Goal: Transaction & Acquisition: Download file/media

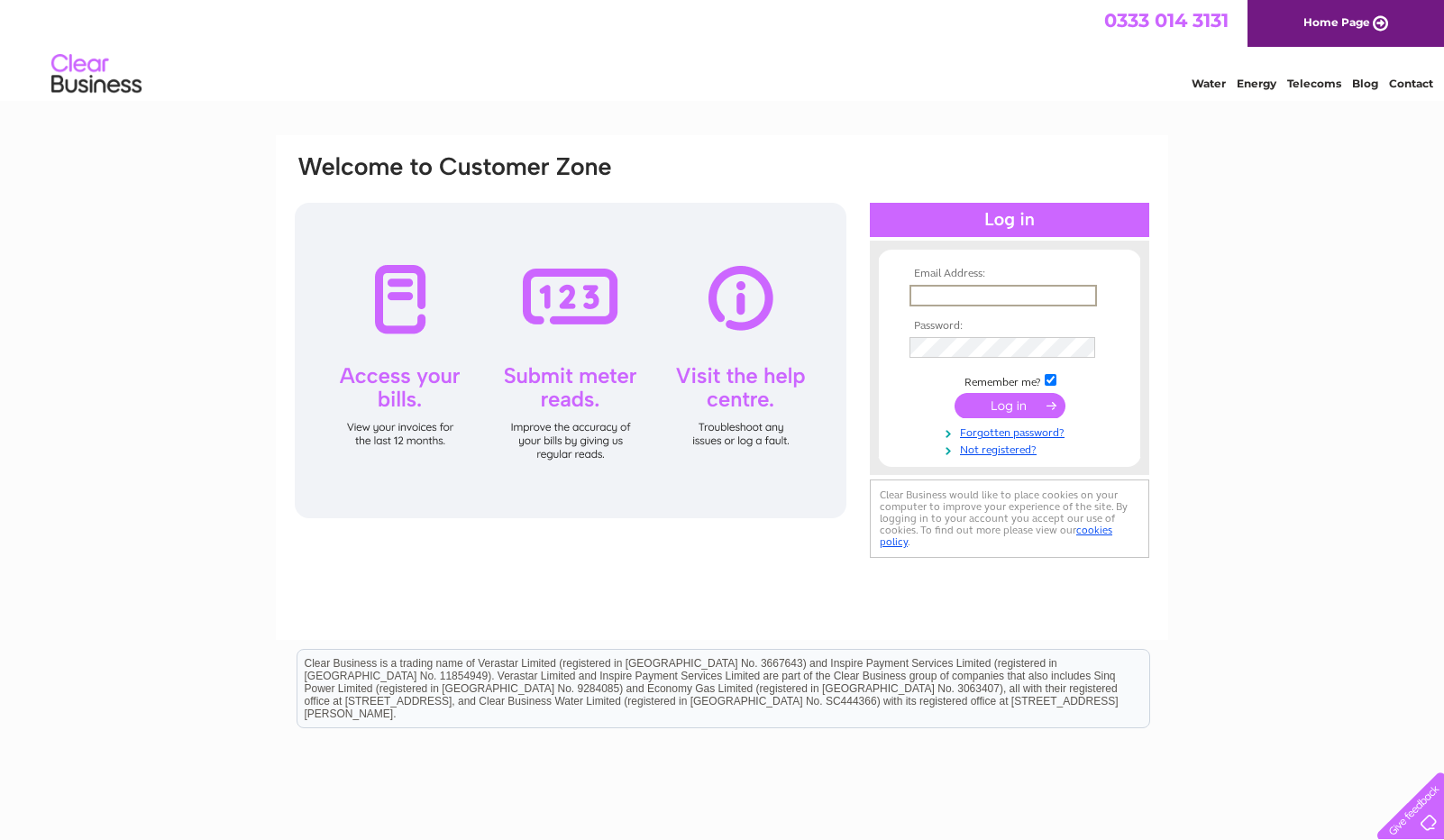
type input "Scott@sunax.org"
click at [1009, 404] on input "submit" at bounding box center [1009, 405] width 111 height 25
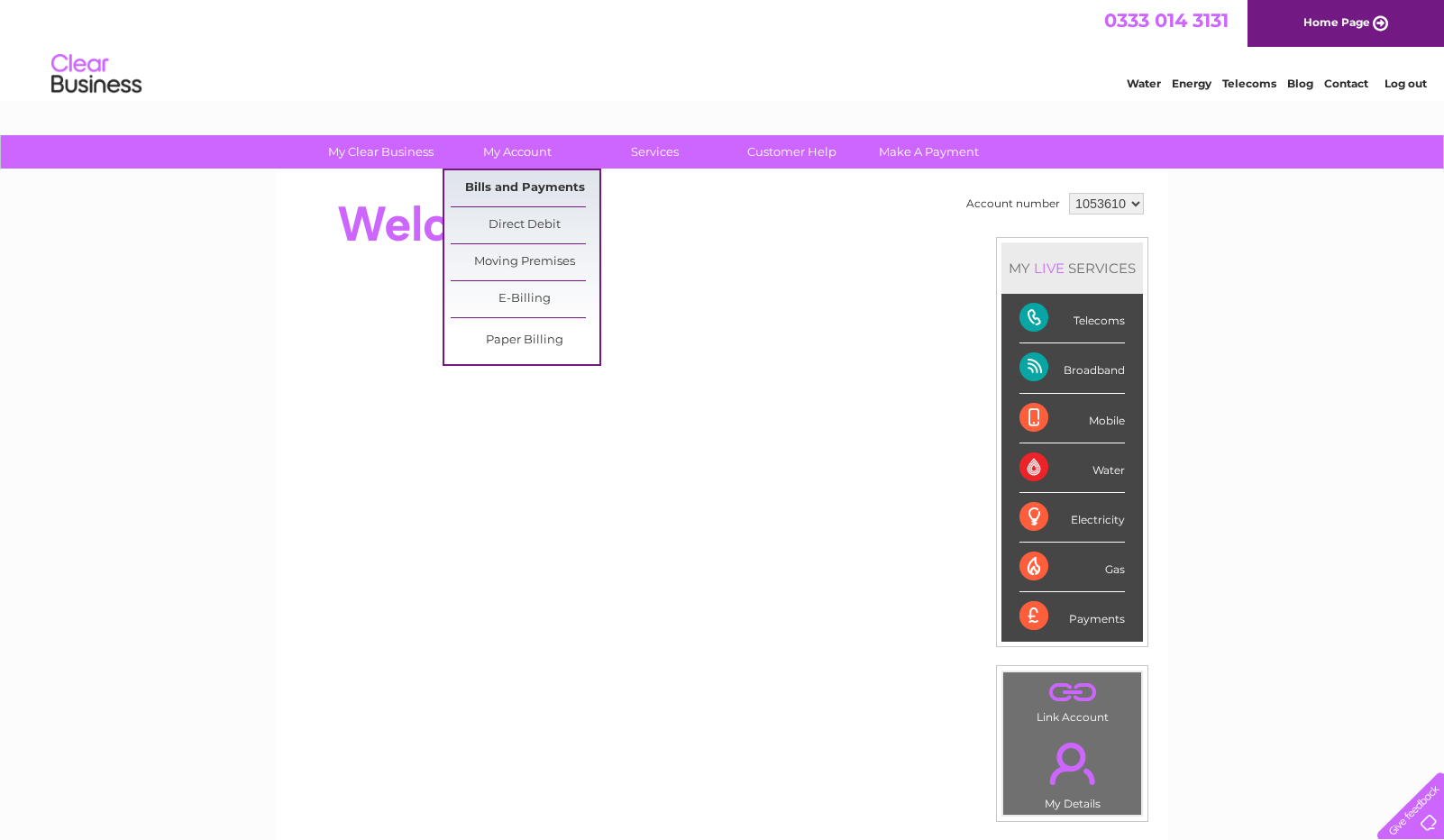
click at [519, 185] on link "Bills and Payments" at bounding box center [525, 188] width 149 height 36
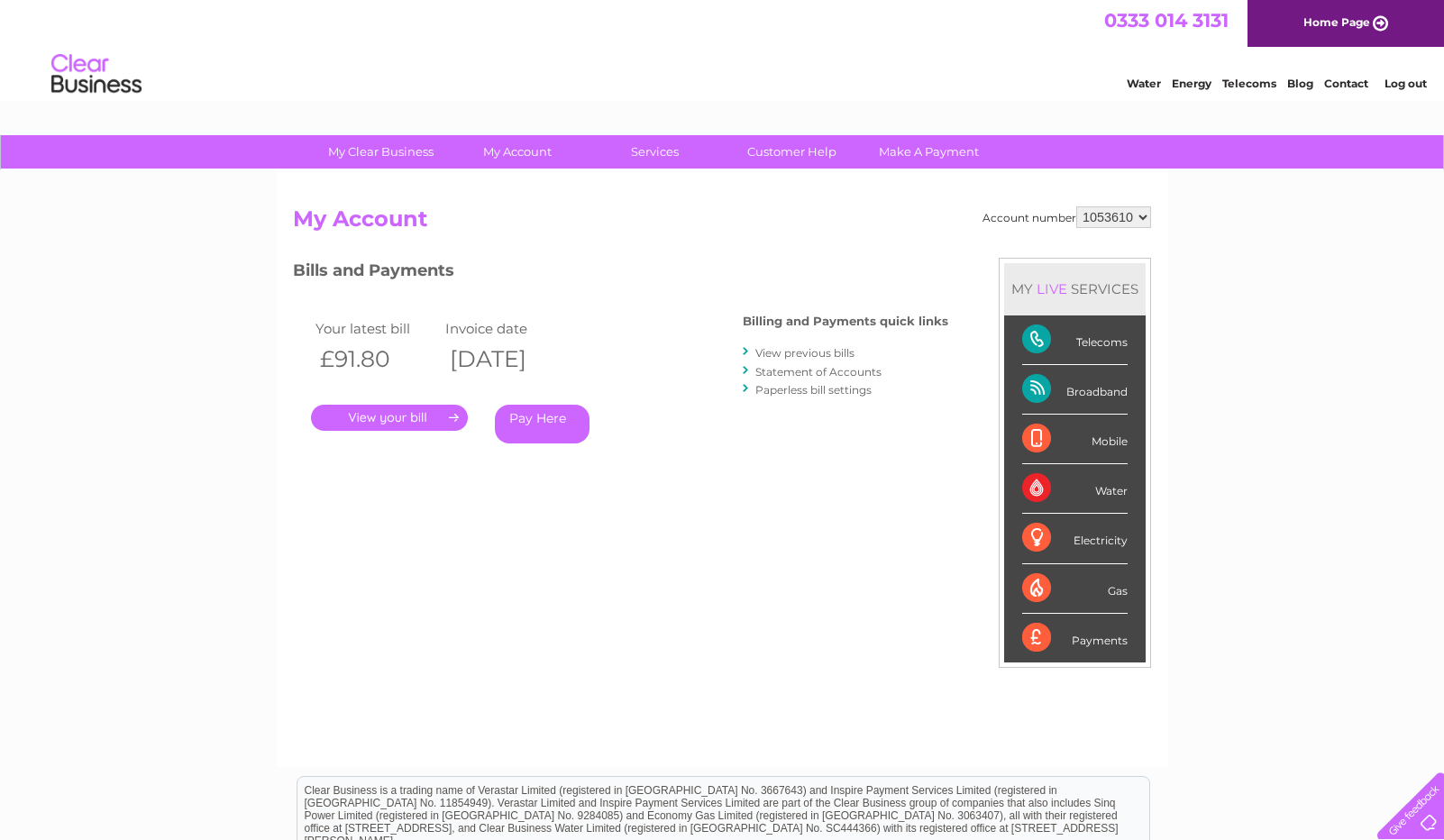
click at [408, 413] on link "." at bounding box center [389, 418] width 157 height 26
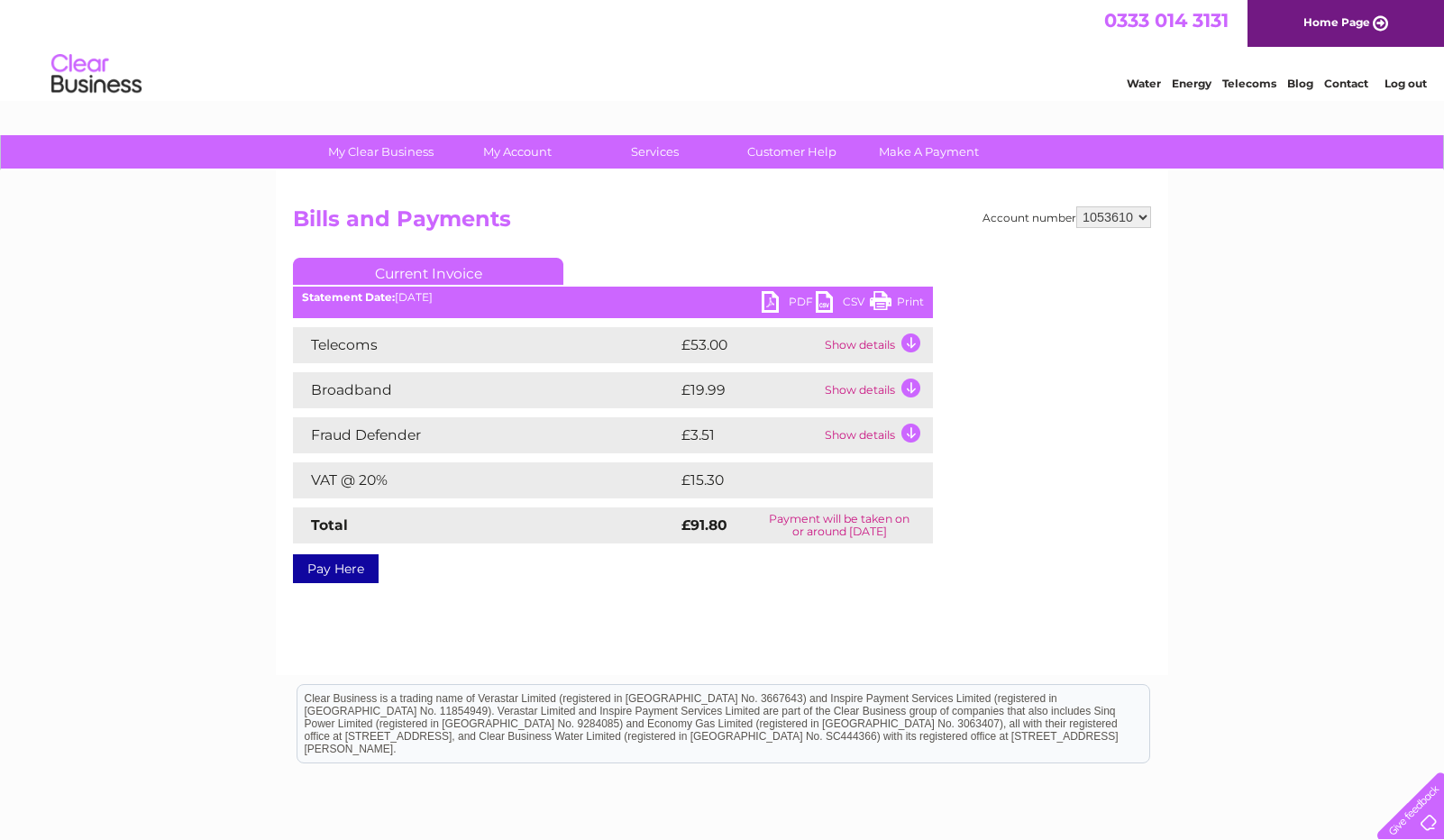
click at [775, 299] on link "PDF" at bounding box center [788, 304] width 54 height 26
click at [798, 300] on link "PDF" at bounding box center [788, 304] width 54 height 26
click at [771, 297] on link "PDF" at bounding box center [788, 304] width 54 height 26
click at [949, 621] on div "Account number 1053610 Bills and Payments Current Invoice PDF CSV Print" at bounding box center [721, 422] width 892 height 504
